Goal: Task Accomplishment & Management: Manage account settings

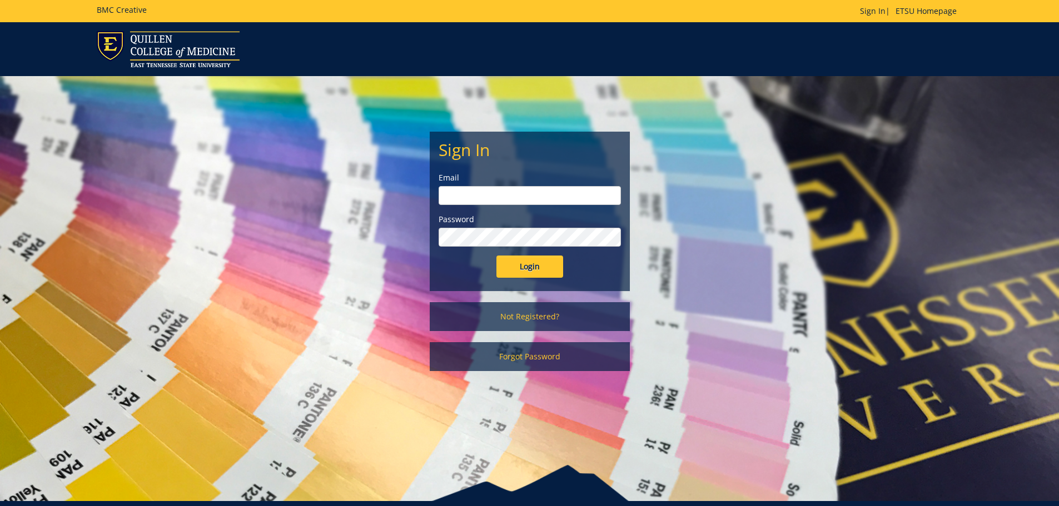
click at [499, 186] on input "email" at bounding box center [530, 195] width 182 height 19
type input "[EMAIL_ADDRESS][DOMAIN_NAME]"
click at [496, 256] on input "Login" at bounding box center [529, 267] width 67 height 22
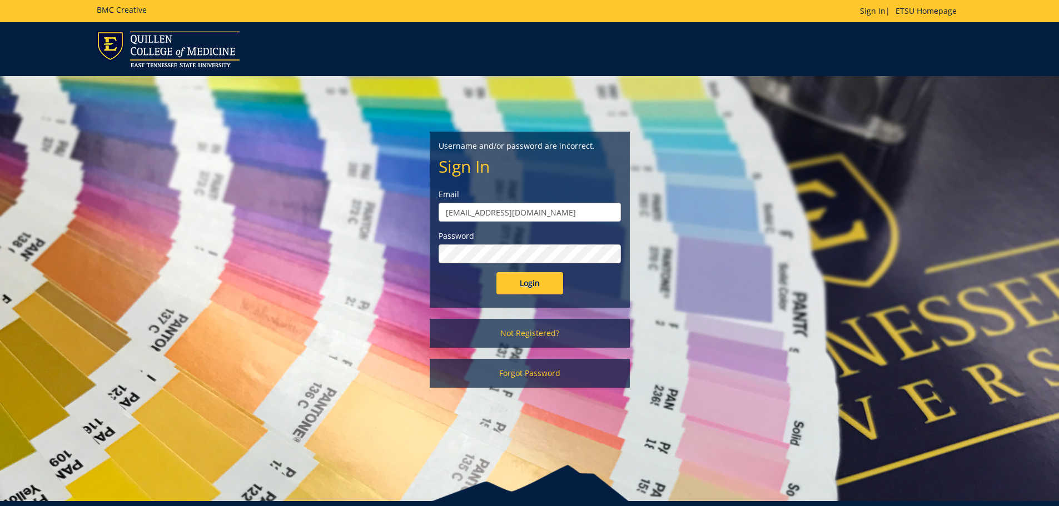
click at [496, 272] on input "Login" at bounding box center [529, 283] width 67 height 22
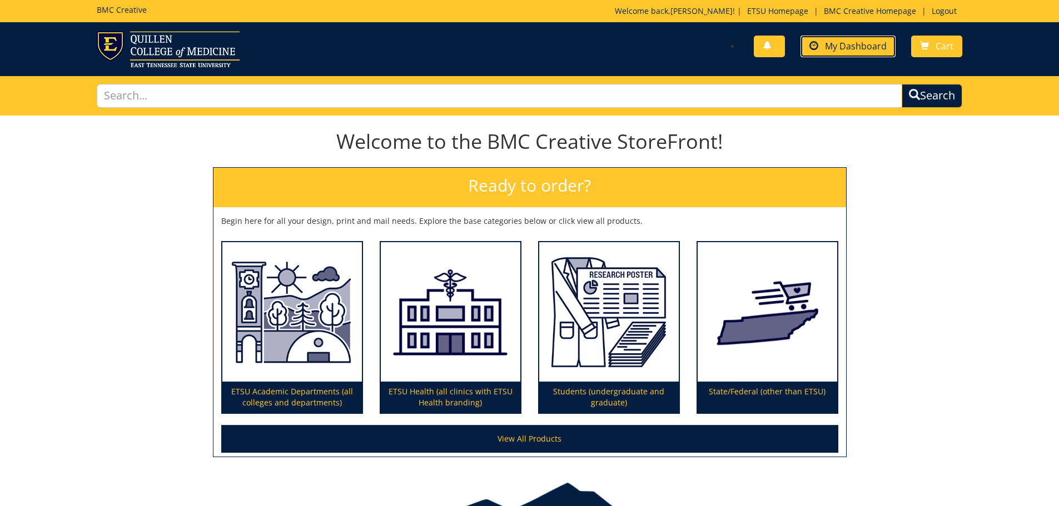
drag, startPoint x: 843, startPoint y: 41, endPoint x: 835, endPoint y: 45, distance: 8.2
click at [843, 41] on span "My Dashboard" at bounding box center [856, 46] width 62 height 12
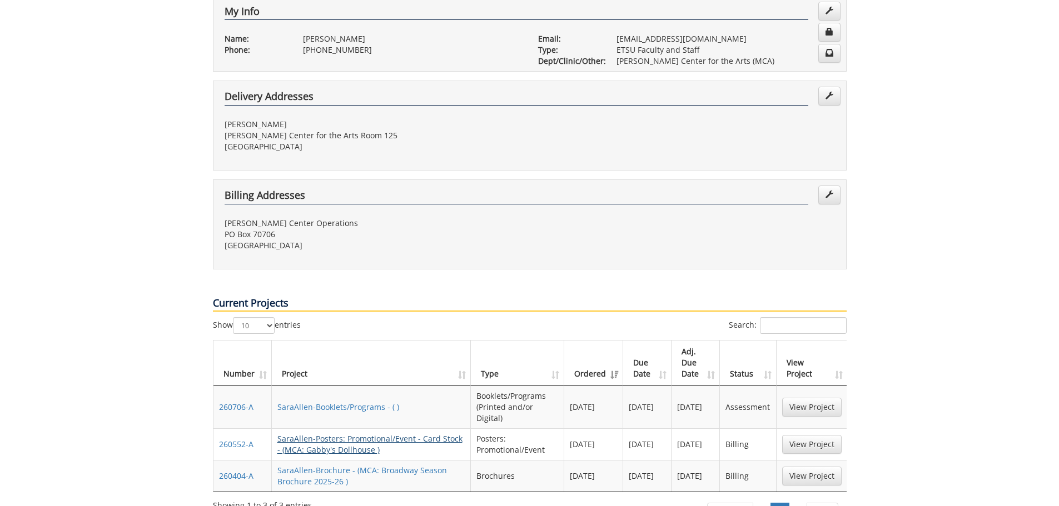
scroll to position [278, 0]
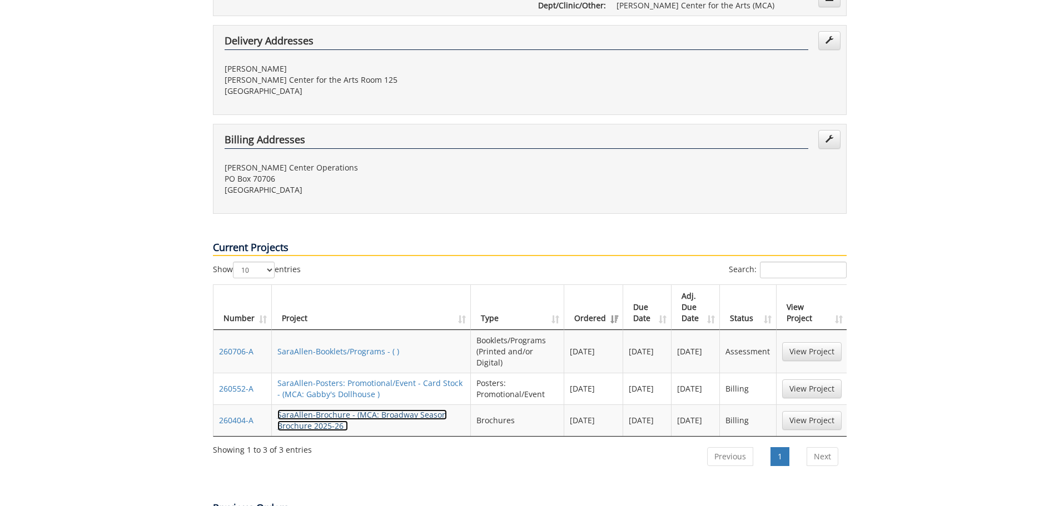
click at [392, 410] on link "SaraAllen-Brochure - (MCA: Broadway Season Brochure 2025-26 )" at bounding box center [362, 421] width 170 height 22
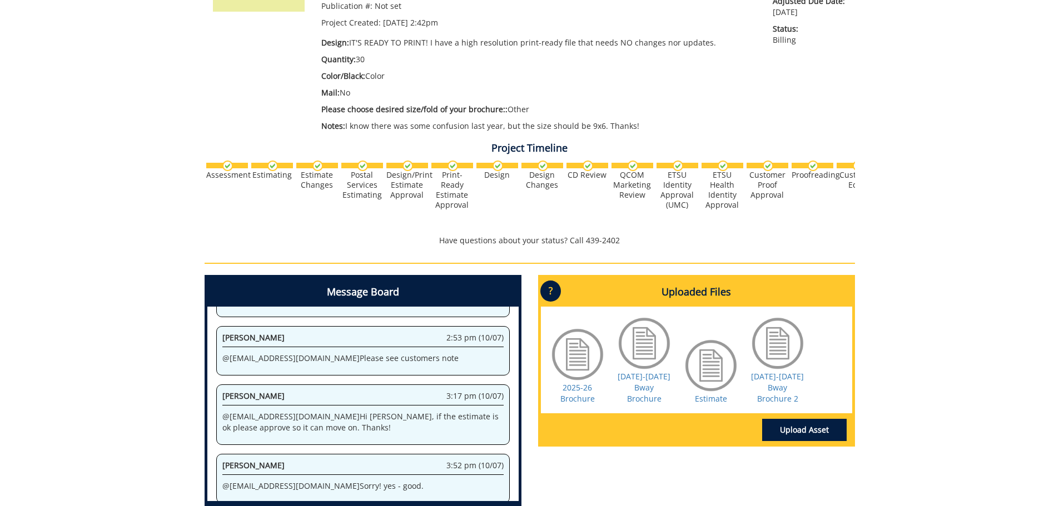
scroll to position [278, 0]
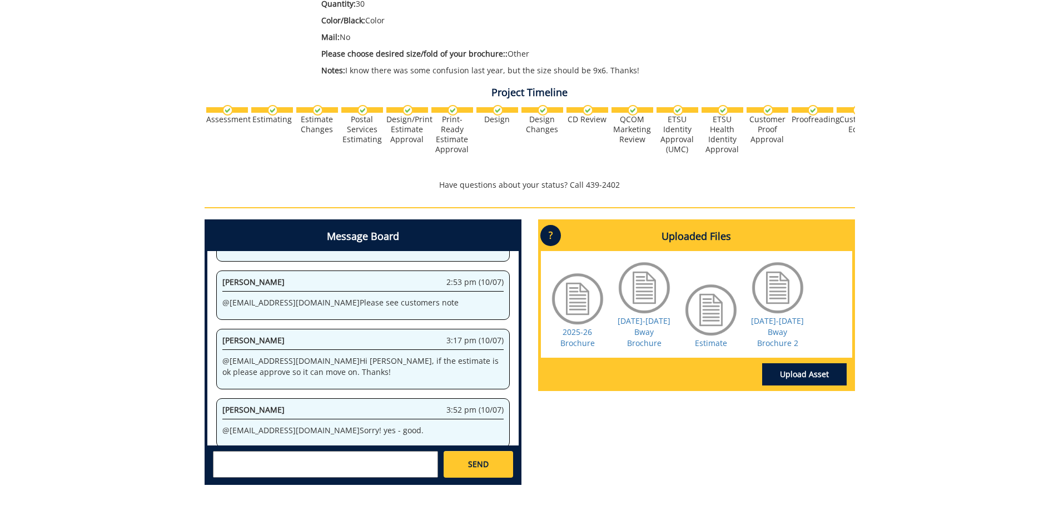
click at [294, 462] on textarea at bounding box center [325, 464] width 225 height 27
type textarea "@"
